Goal: Information Seeking & Learning: Compare options

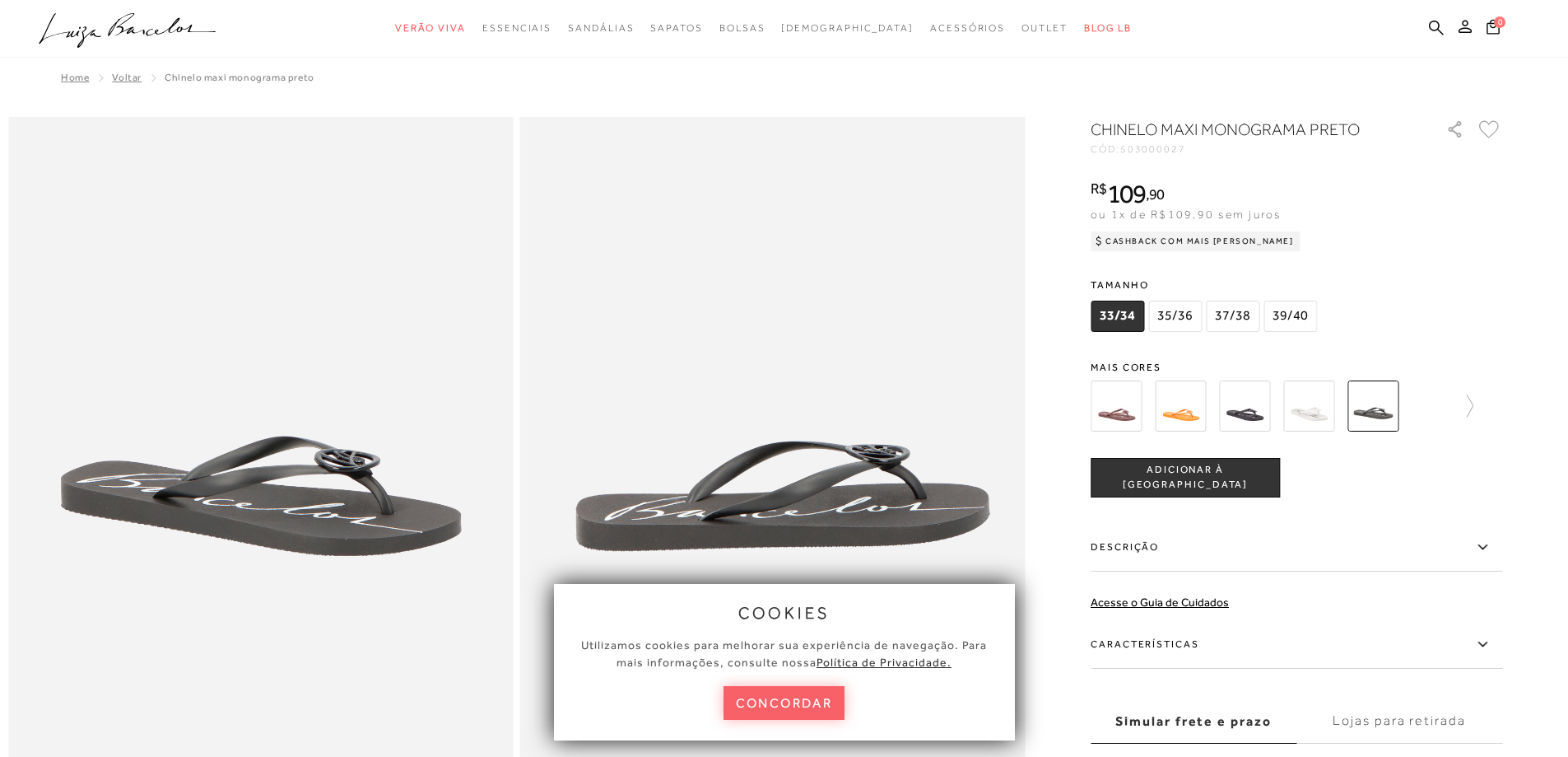
click at [1318, 409] on img at bounding box center [1309, 406] width 51 height 51
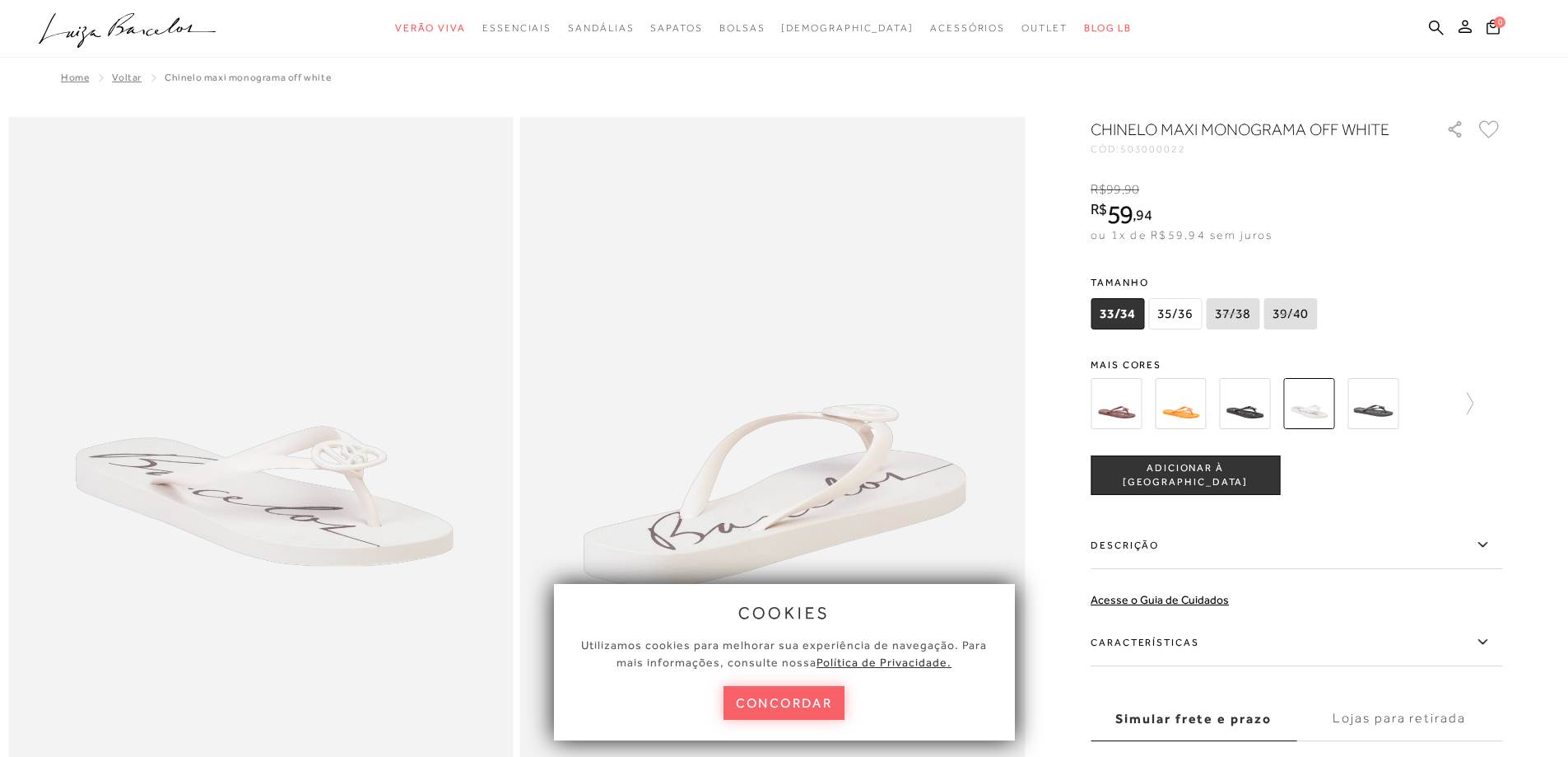
click at [1252, 406] on img at bounding box center [1245, 403] width 51 height 51
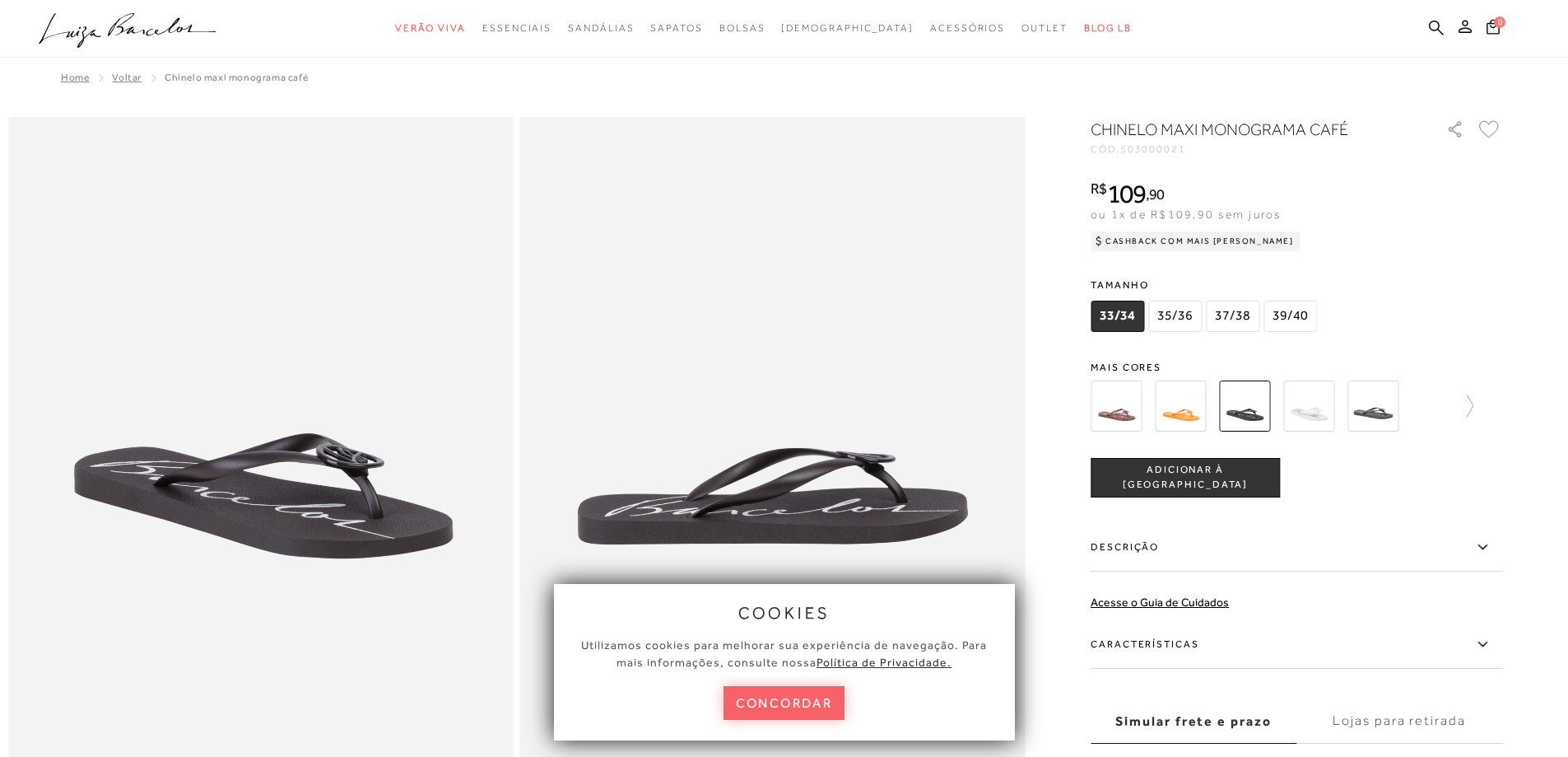
click at [1185, 411] on img at bounding box center [1181, 406] width 51 height 51
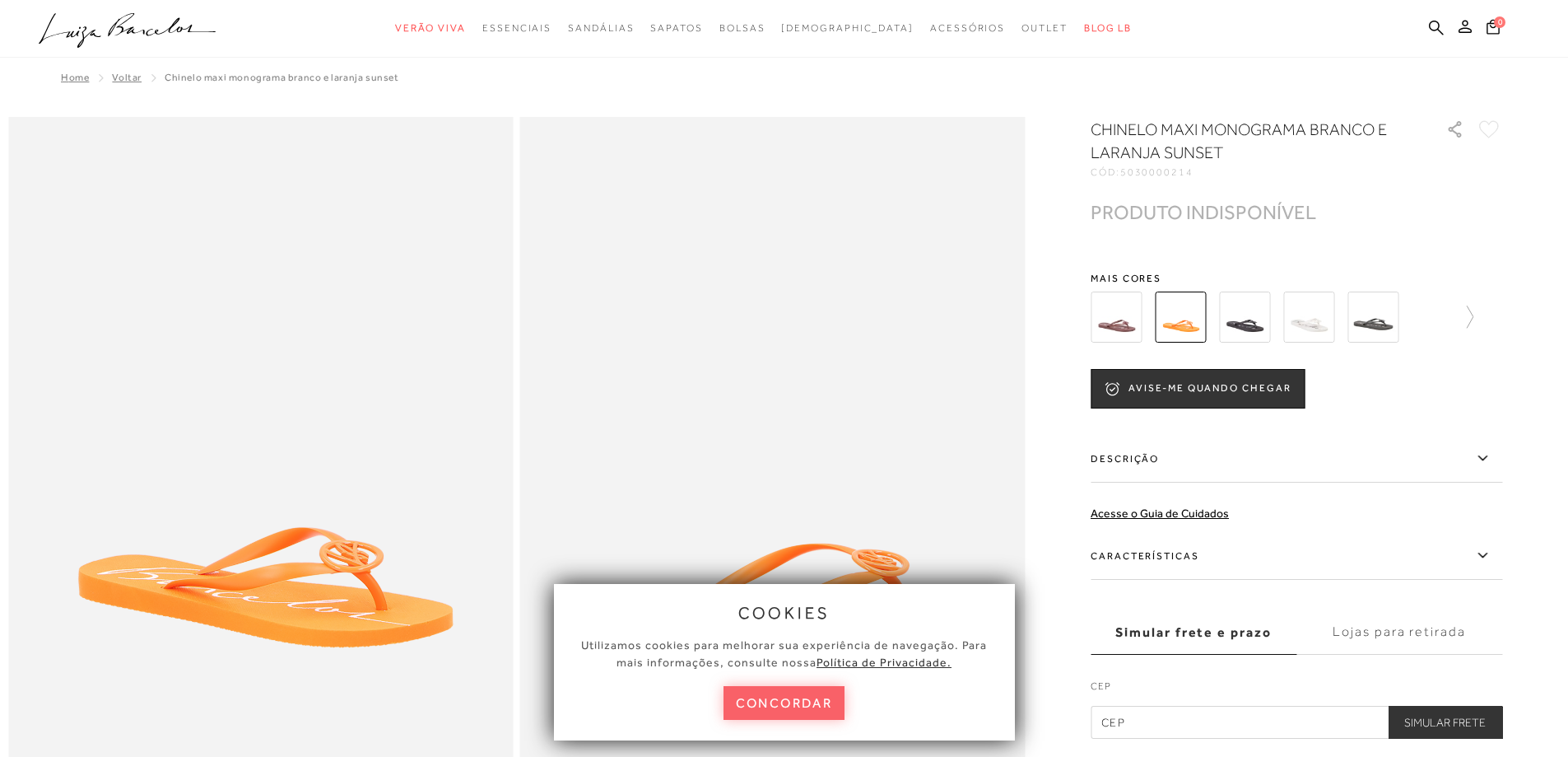
click at [1128, 317] on img at bounding box center [1116, 317] width 51 height 51
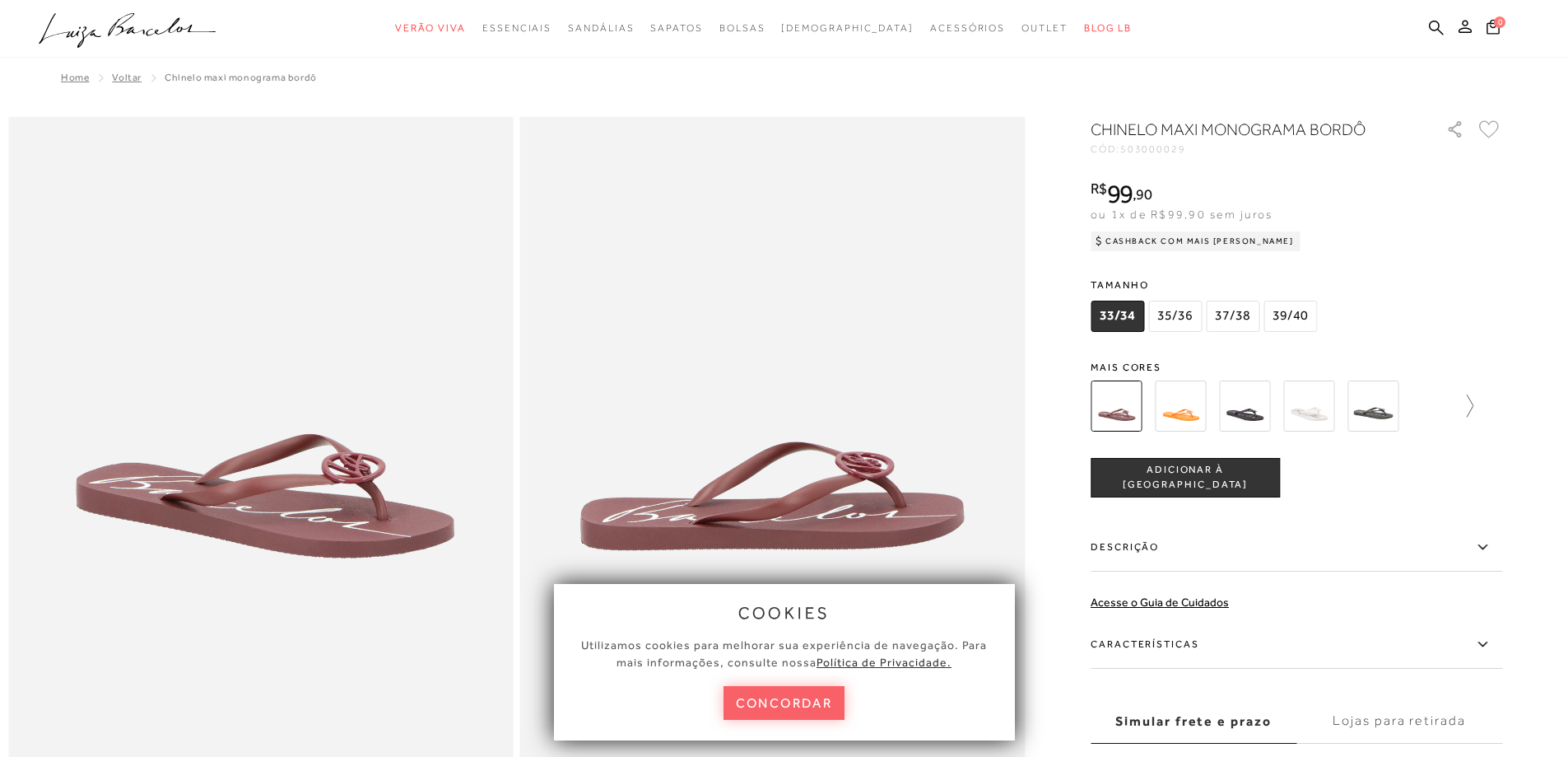
click at [1474, 410] on icon at bounding box center [1462, 406] width 23 height 23
click at [1149, 406] on img at bounding box center [1145, 406] width 51 height 51
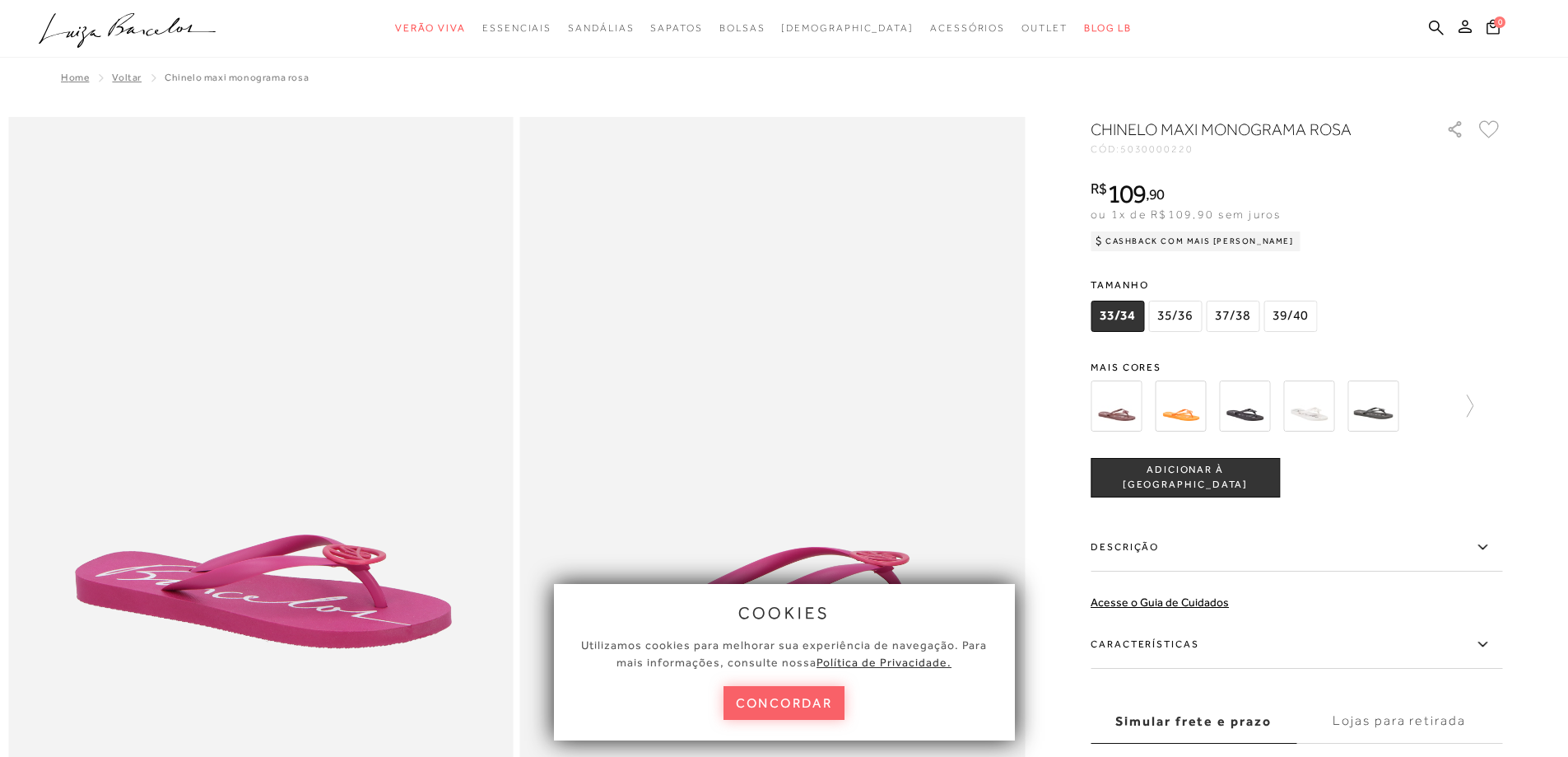
click at [1184, 404] on img at bounding box center [1181, 406] width 51 height 51
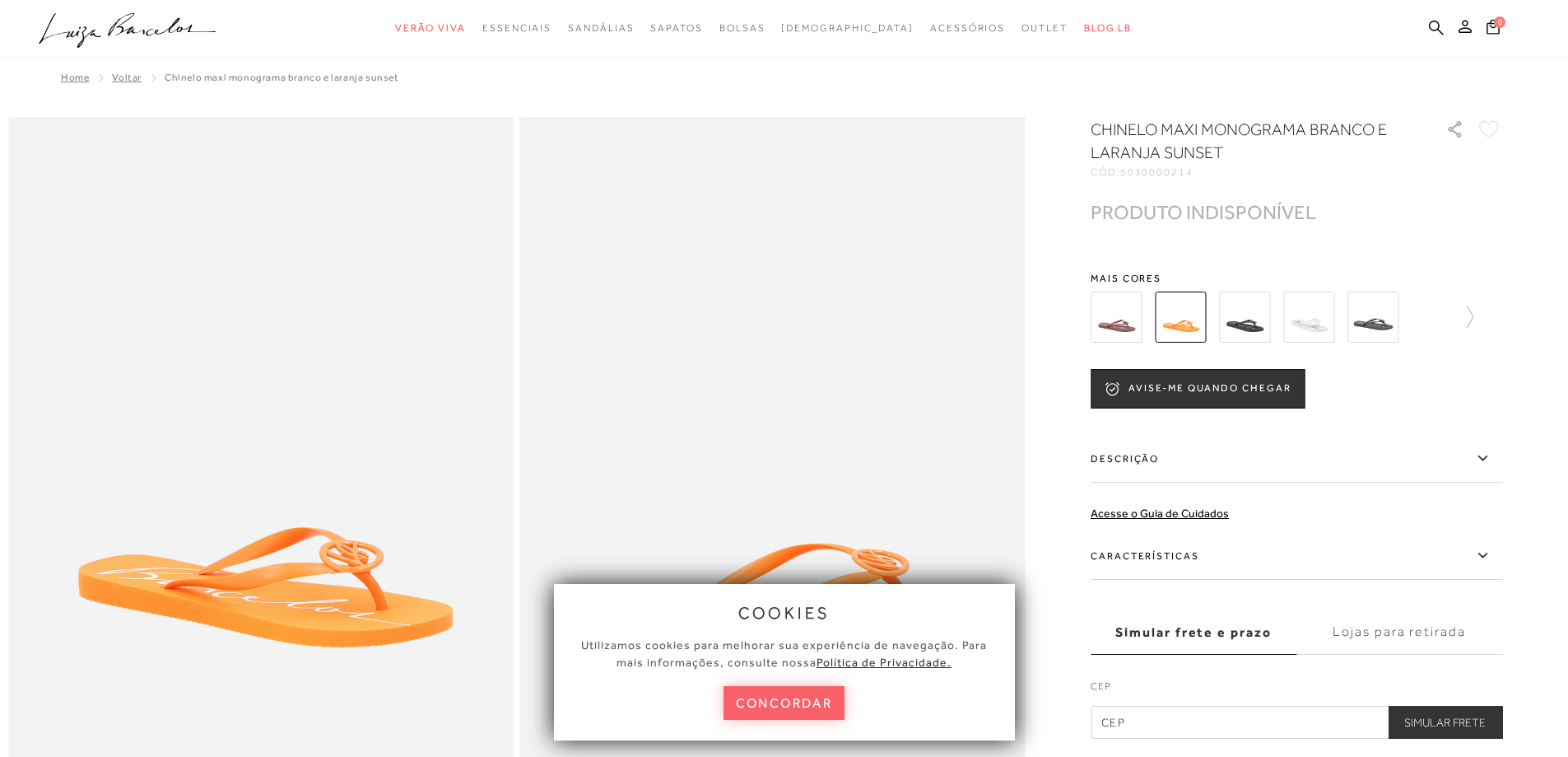
click at [1250, 324] on img at bounding box center [1245, 317] width 51 height 51
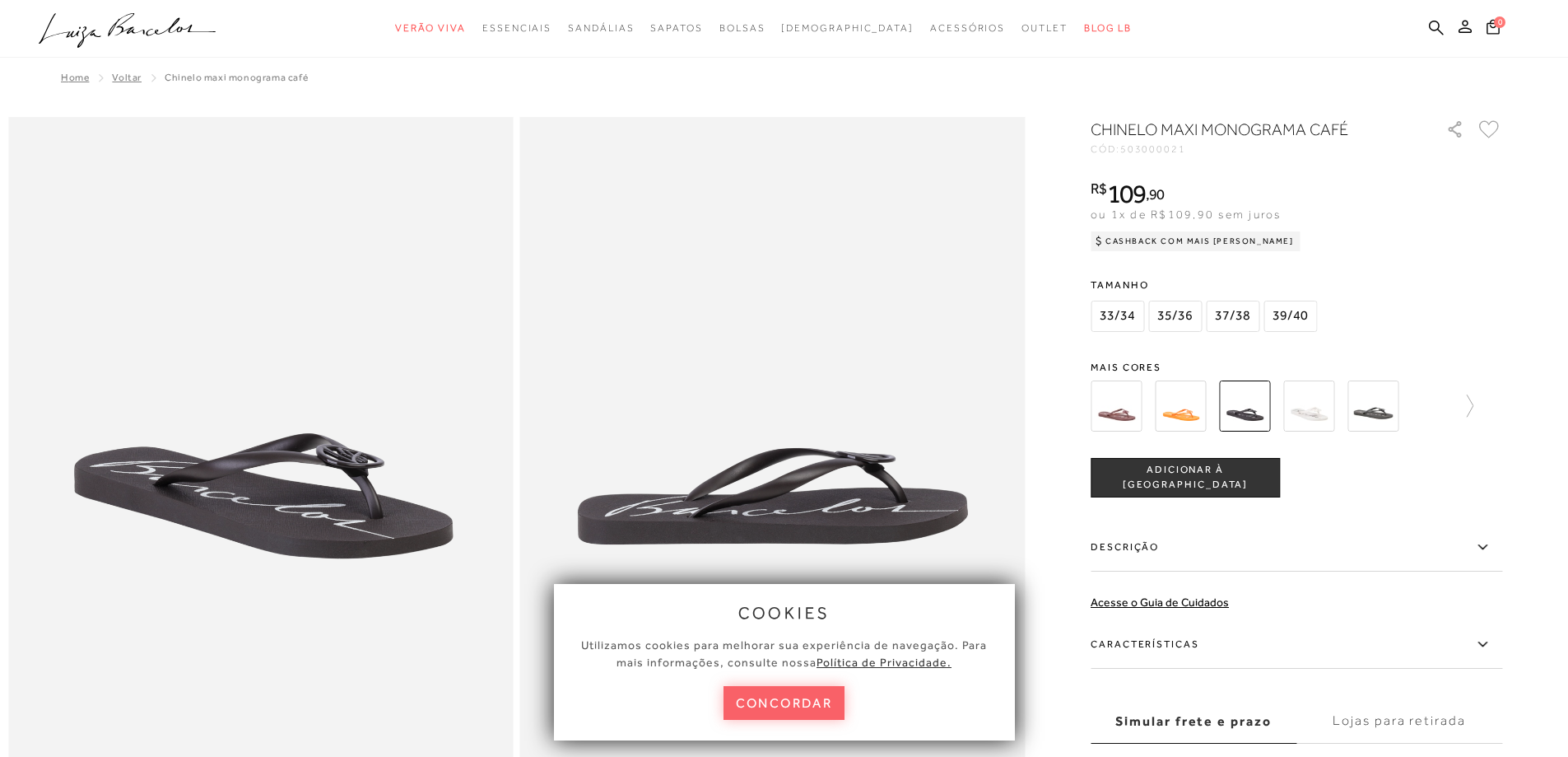
click at [1476, 334] on div "Tamanho 33/34 35/36 37/38" at bounding box center [1296, 304] width 412 height 63
click at [1472, 409] on icon at bounding box center [1462, 406] width 23 height 23
click at [1363, 406] on img at bounding box center [1337, 406] width 51 height 51
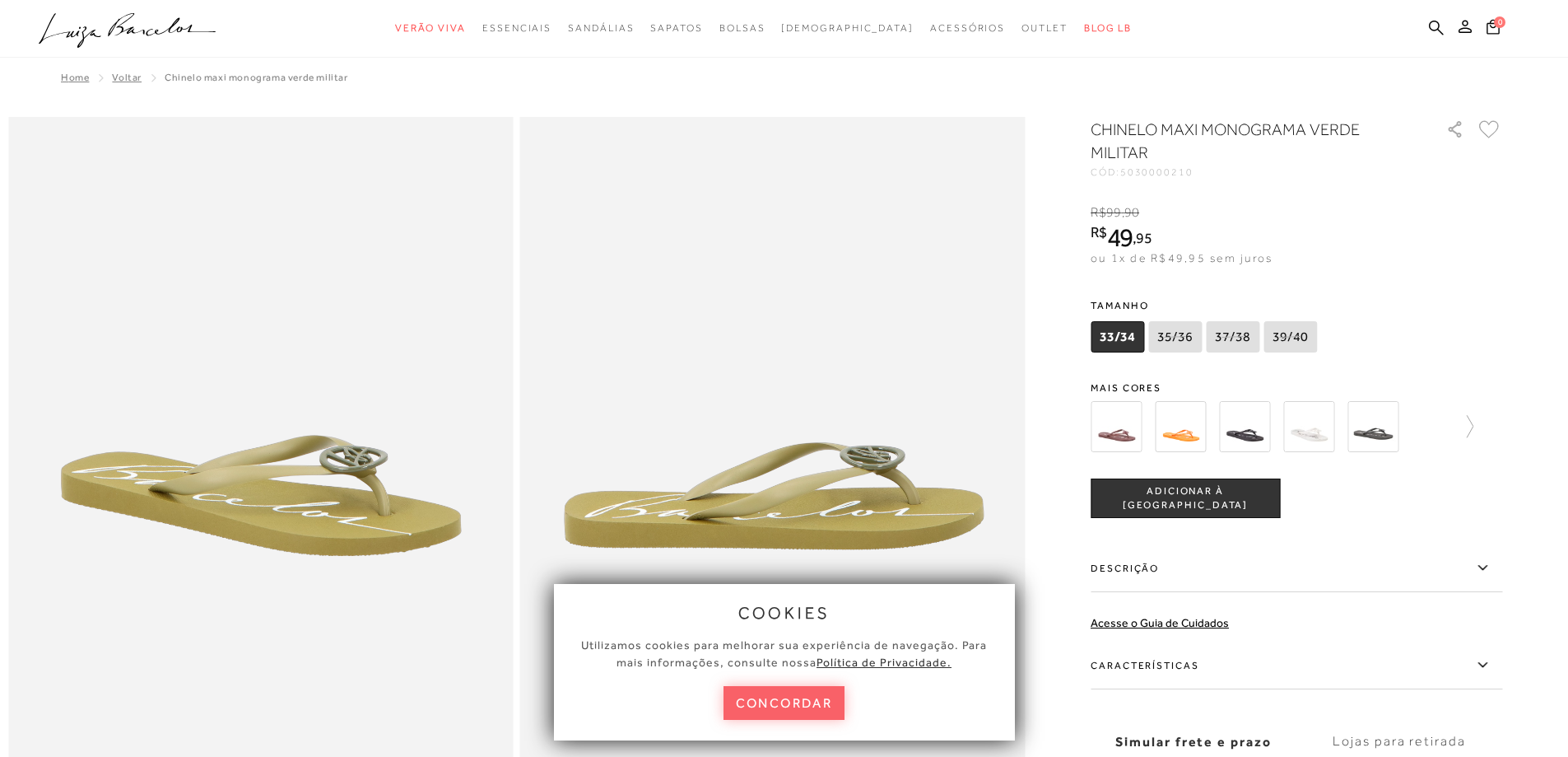
click at [1481, 423] on div at bounding box center [1296, 426] width 412 height 61
click at [1481, 424] on div at bounding box center [1296, 426] width 412 height 61
click at [1474, 424] on icon at bounding box center [1462, 426] width 23 height 23
click at [1411, 423] on img at bounding box center [1402, 427] width 51 height 51
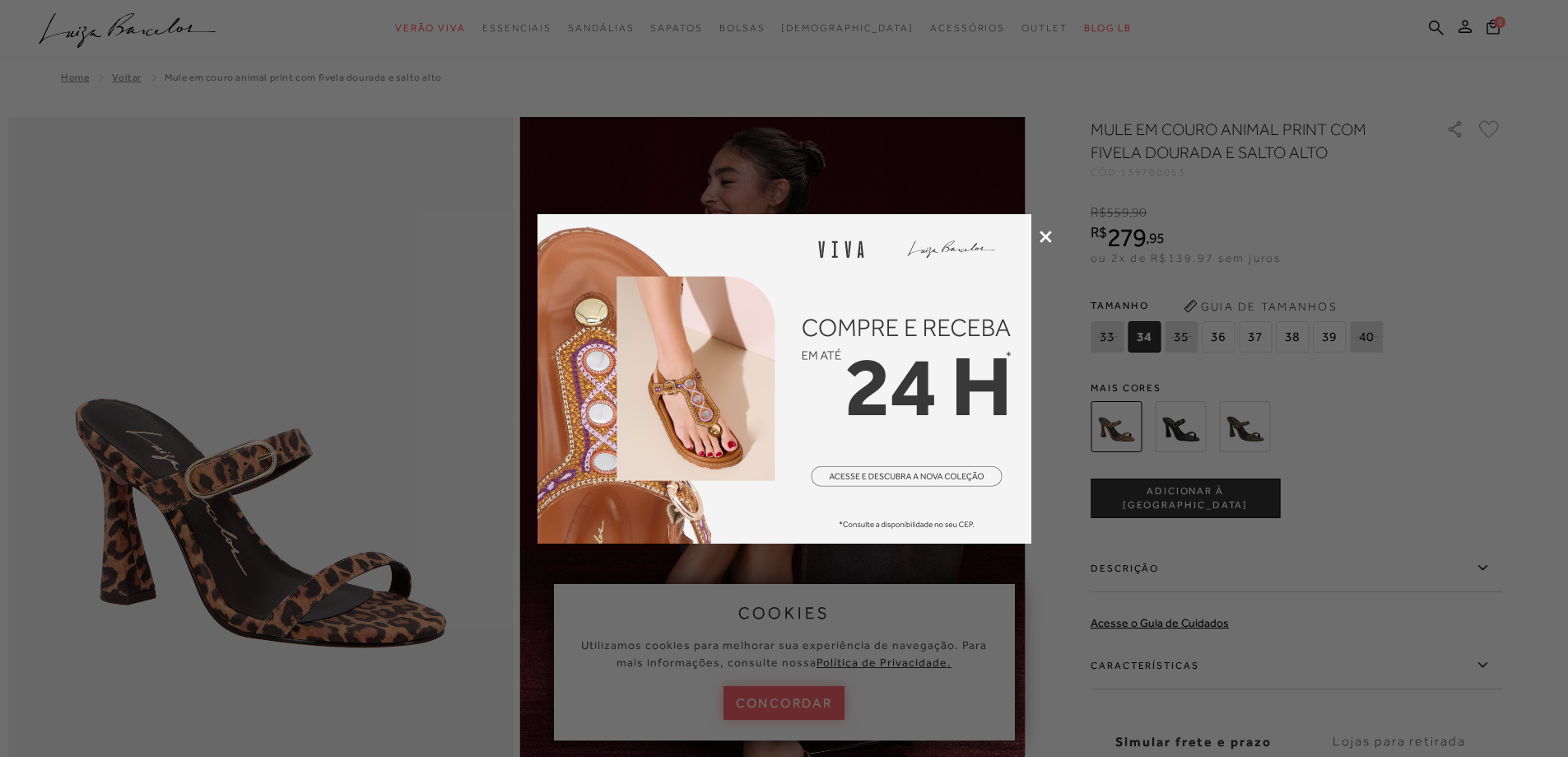
click at [1044, 233] on icon at bounding box center [1046, 236] width 12 height 12
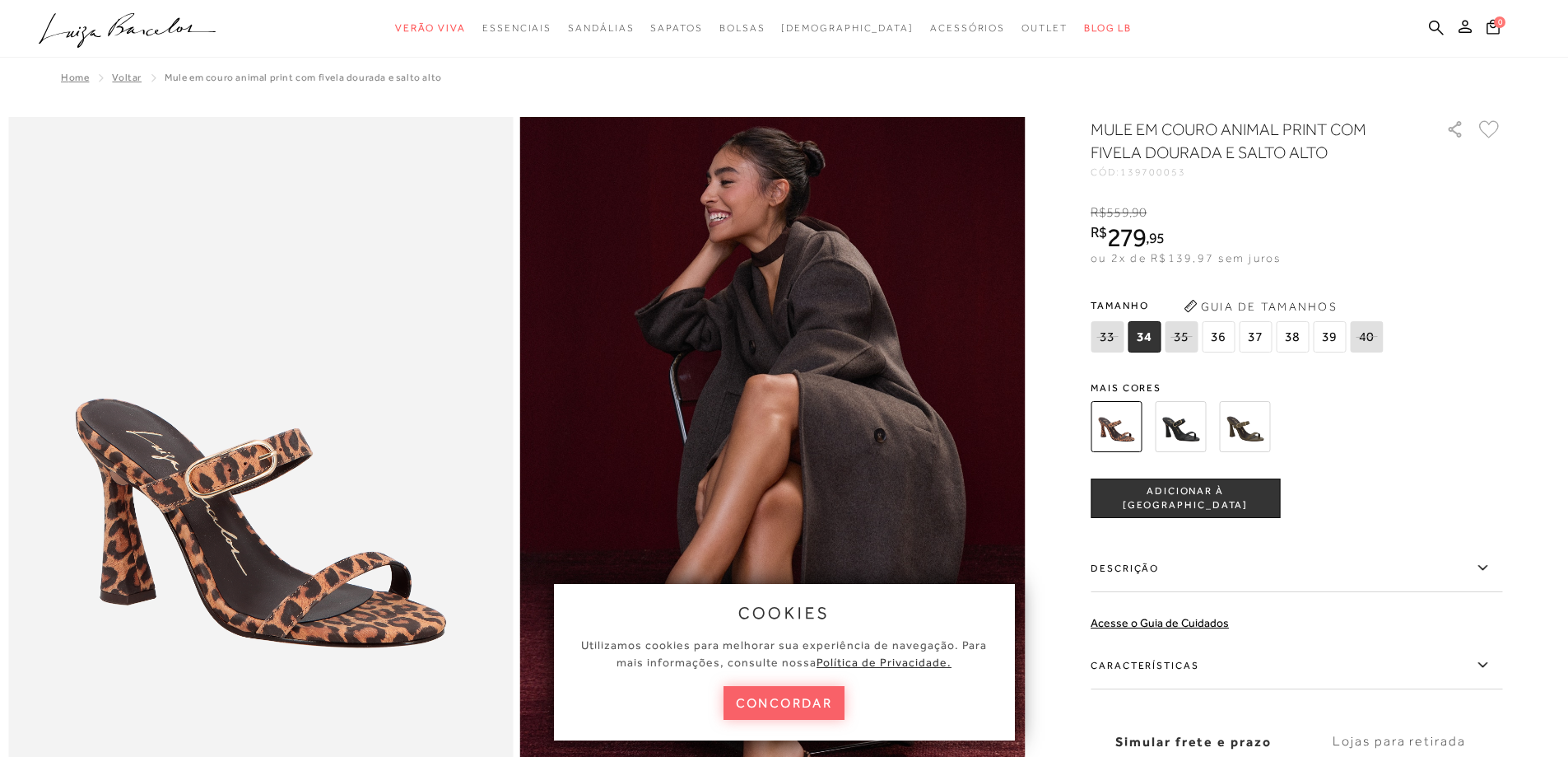
click at [1264, 343] on span "37" at bounding box center [1255, 337] width 33 height 31
click at [1189, 417] on img at bounding box center [1181, 427] width 51 height 51
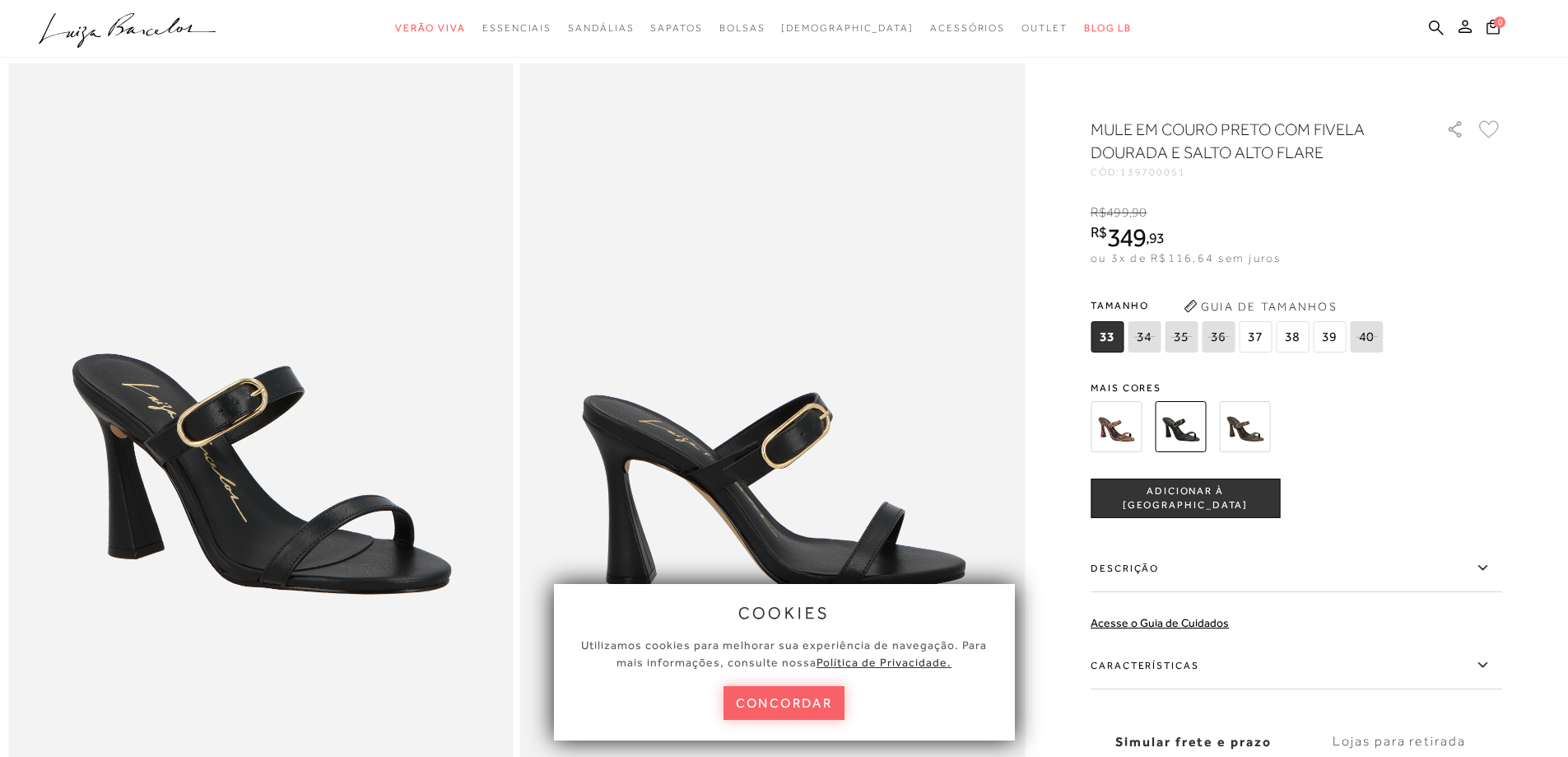
scroll to position [82, 0]
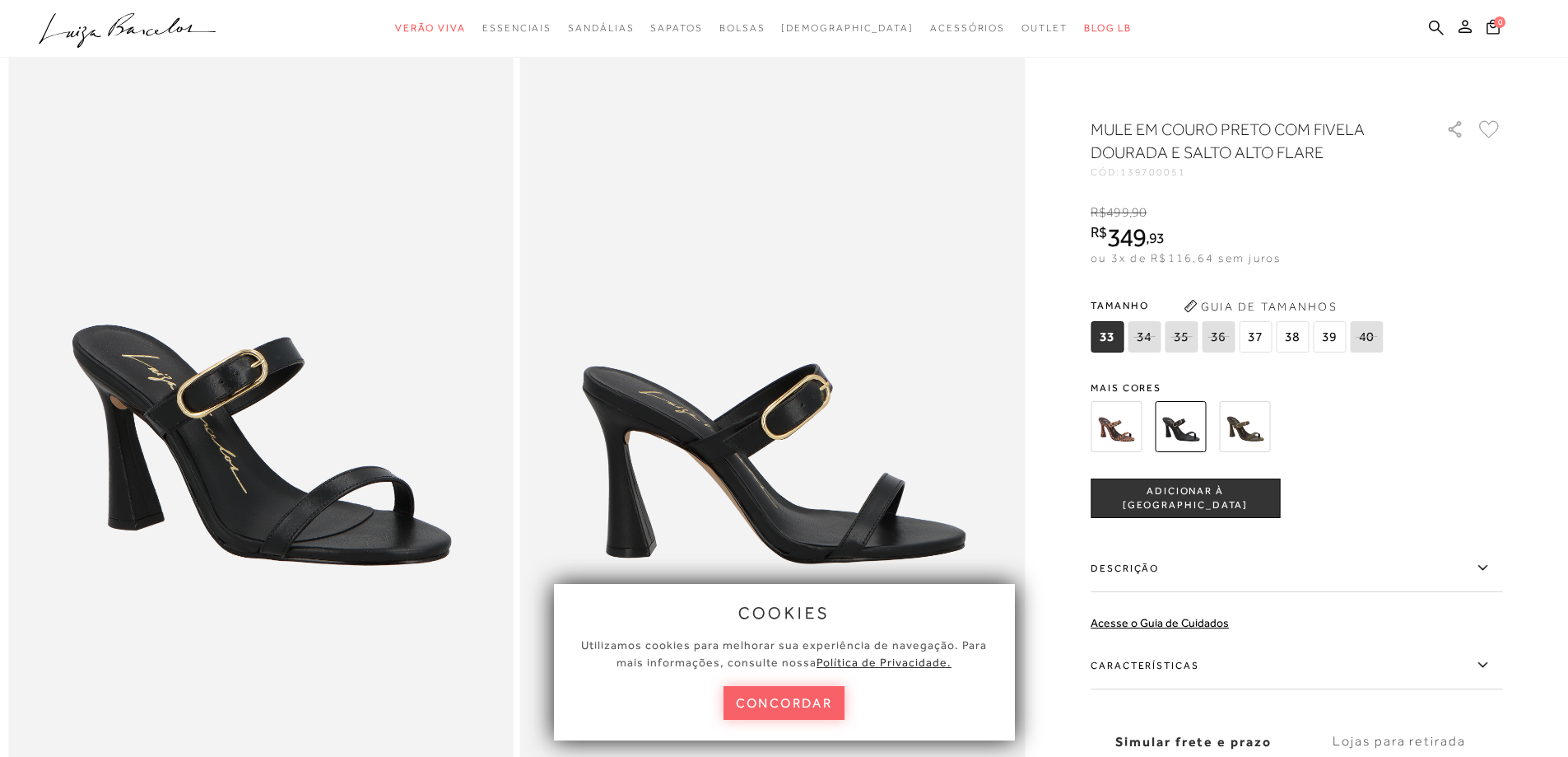
click at [1257, 423] on img at bounding box center [1245, 427] width 51 height 51
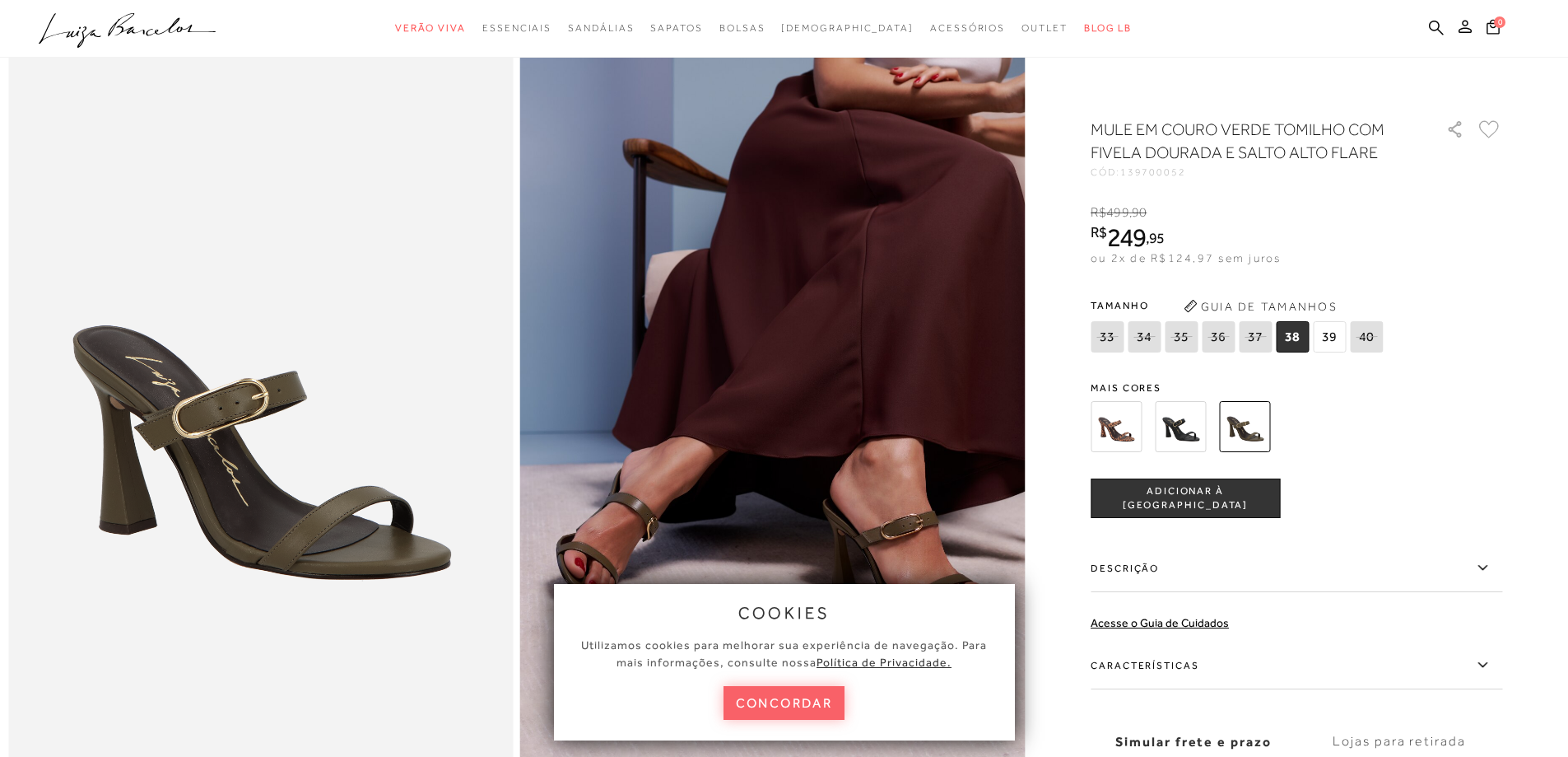
scroll to position [165, 0]
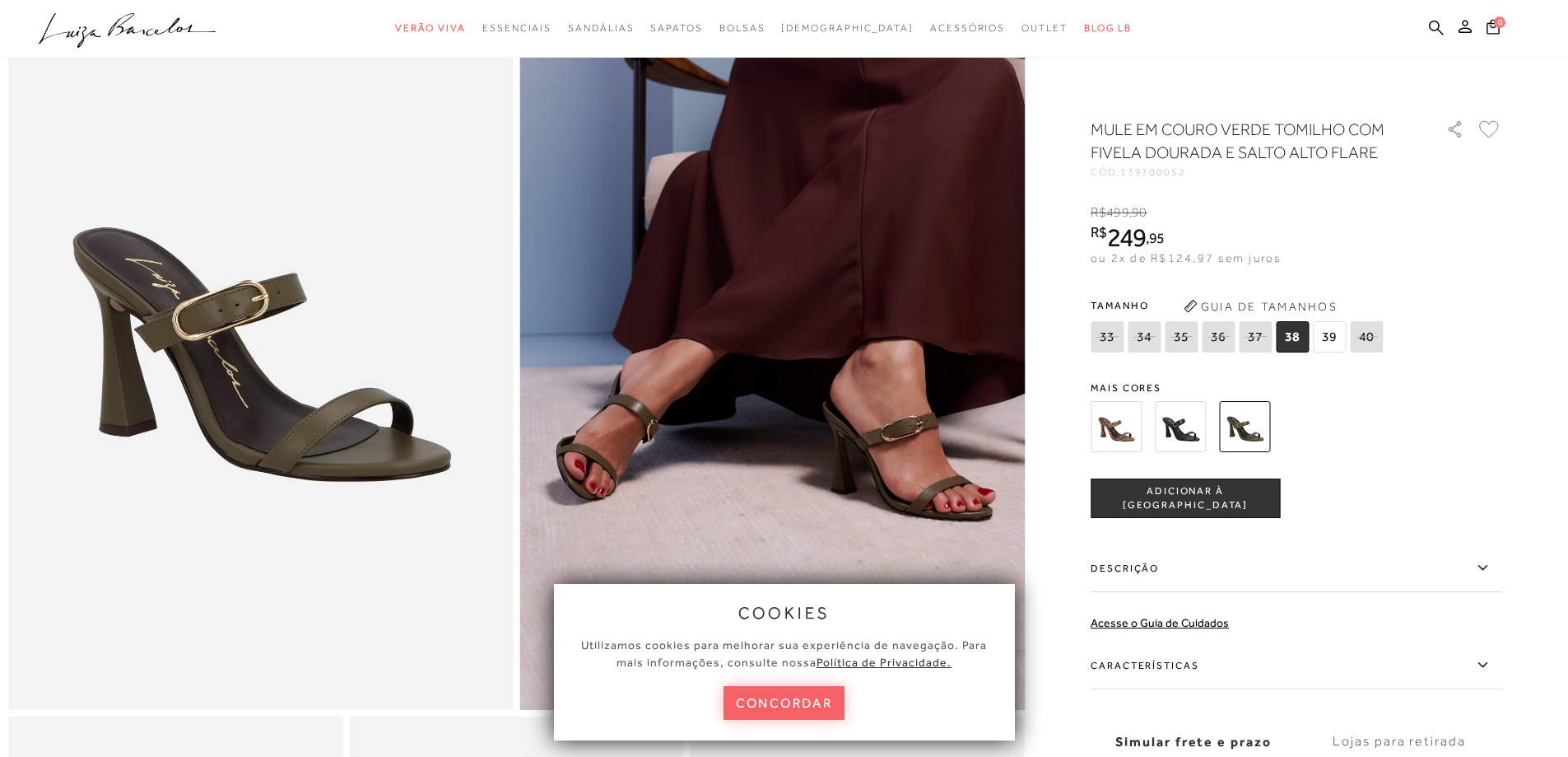
click at [1124, 421] on img at bounding box center [1116, 427] width 51 height 51
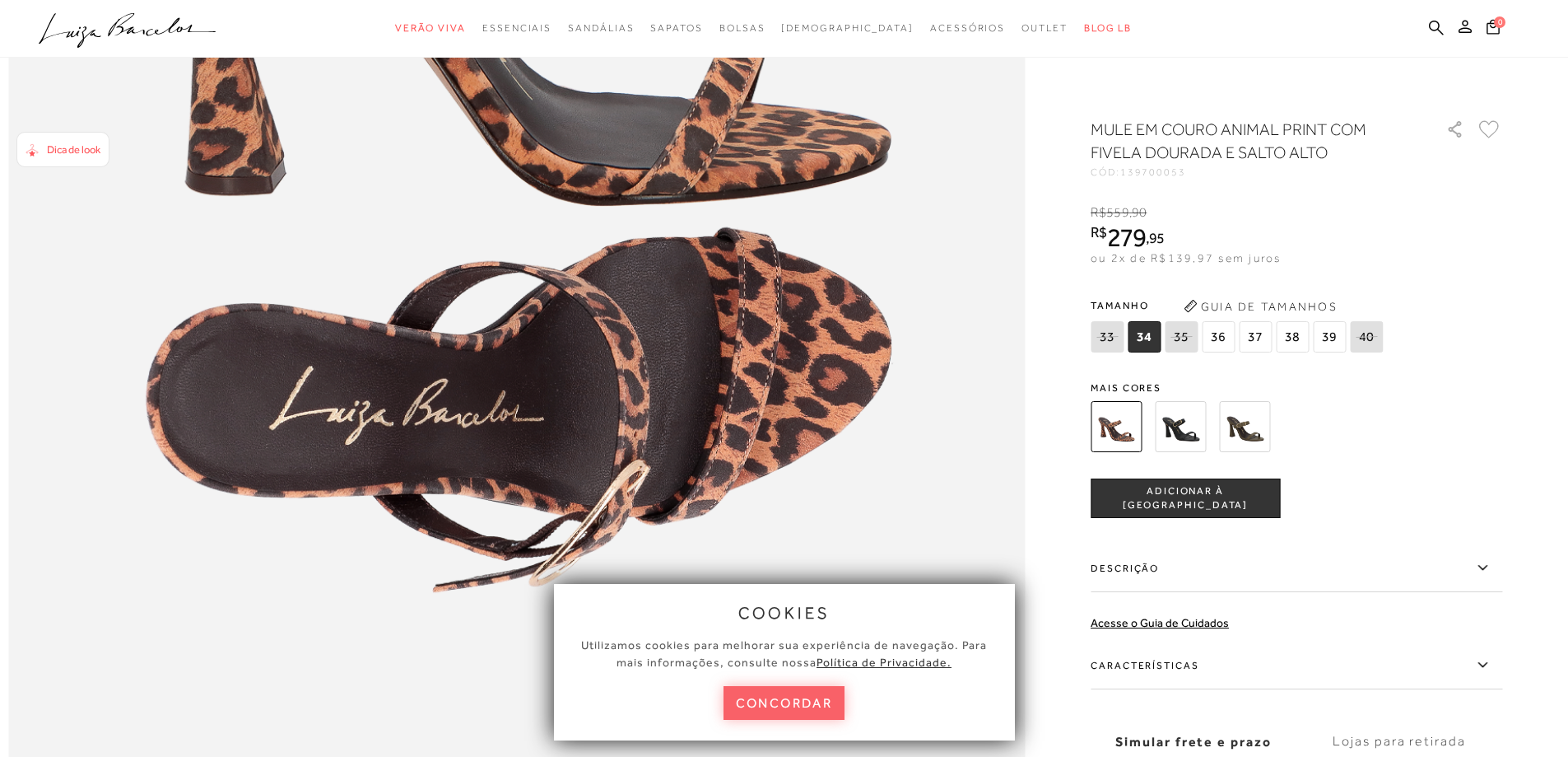
scroll to position [1976, 0]
